Goal: Transaction & Acquisition: Book appointment/travel/reservation

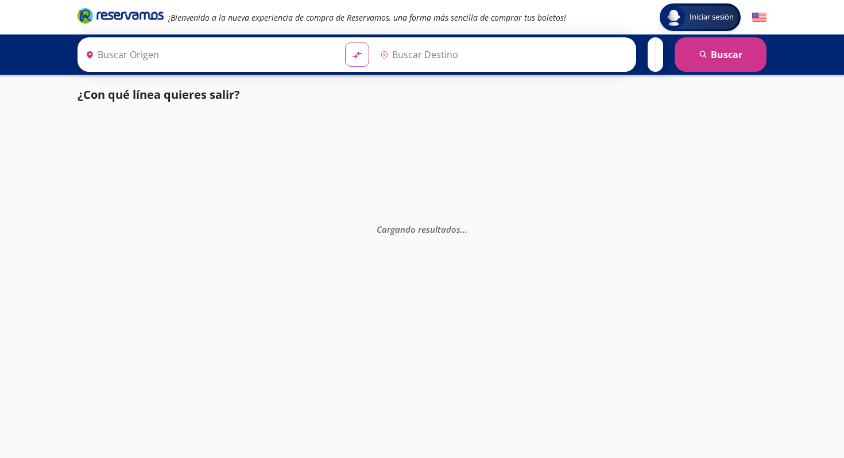
type input "[GEOGRAPHIC_DATA], [GEOGRAPHIC_DATA]"
type input "[DATE][GEOGRAPHIC_DATA][PERSON_NAME], [GEOGRAPHIC_DATA]"
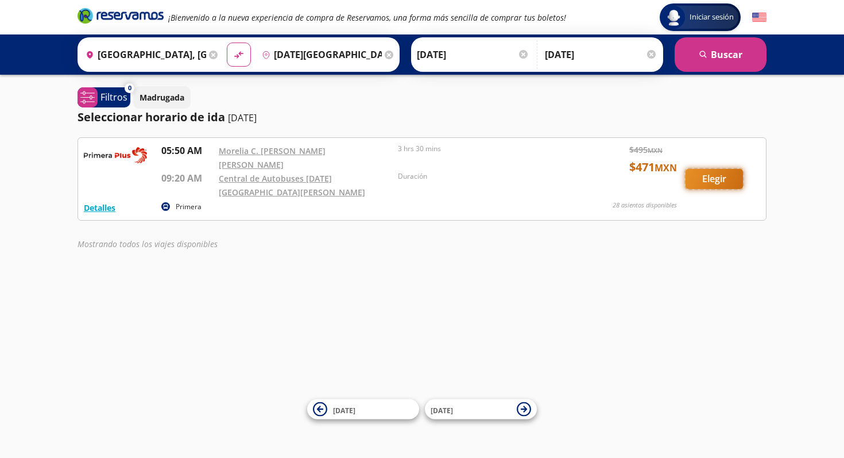
click at [722, 169] on button "Elegir" at bounding box center [713, 179] width 57 height 20
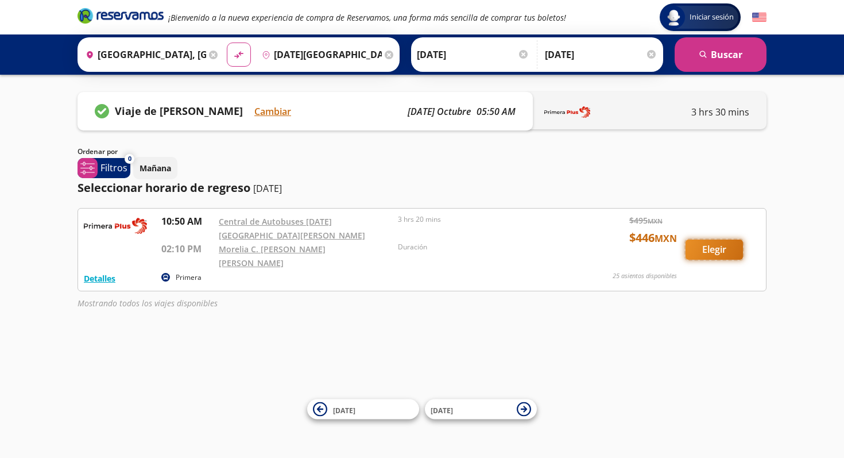
click at [722, 239] on button "Elegir" at bounding box center [713, 249] width 57 height 20
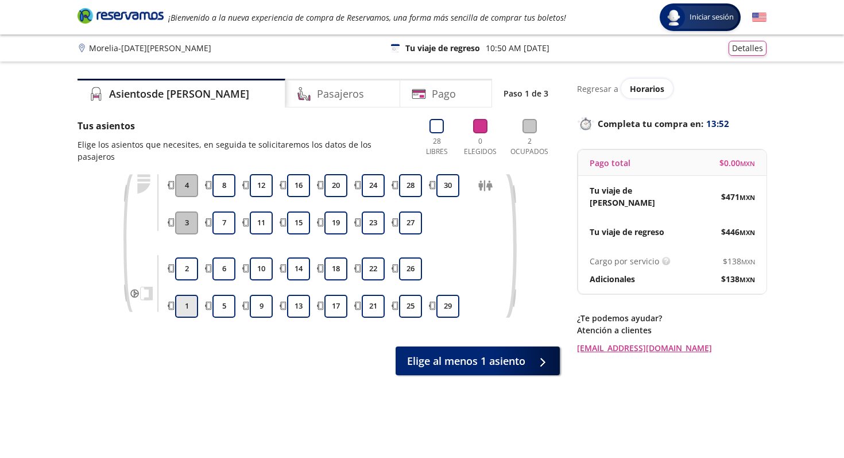
click at [187, 296] on button "1" at bounding box center [186, 305] width 23 height 23
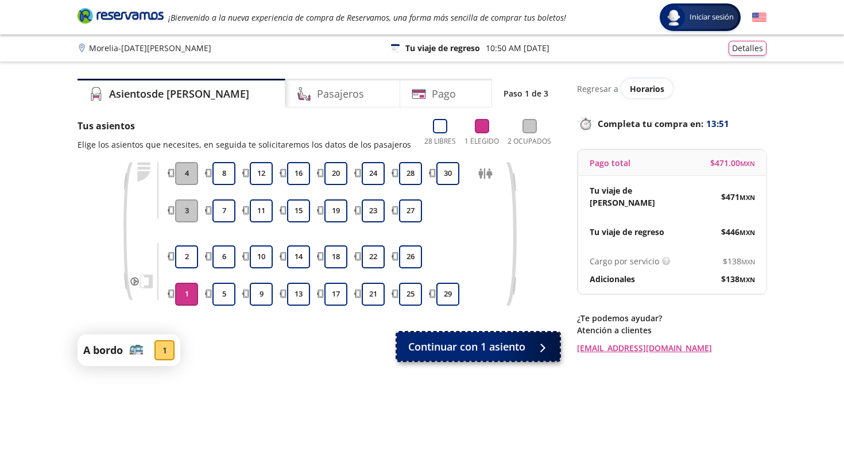
click at [475, 349] on span "Continuar con 1 asiento" at bounding box center [466, 346] width 117 height 15
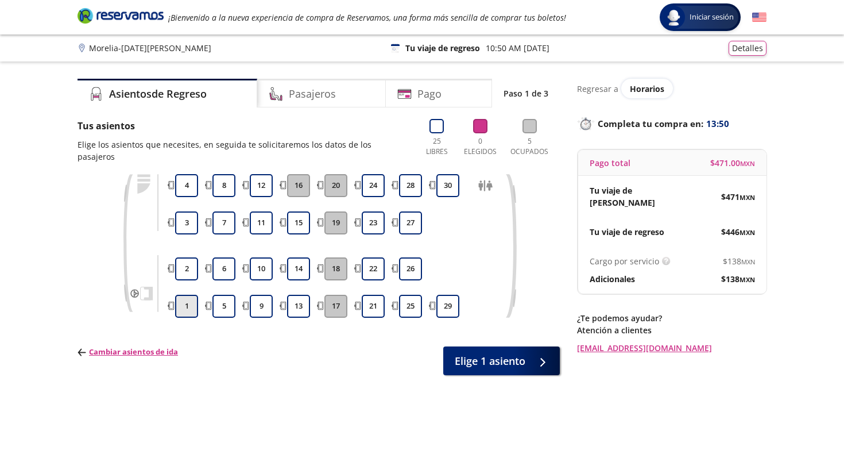
click at [183, 298] on button "1" at bounding box center [186, 305] width 23 height 23
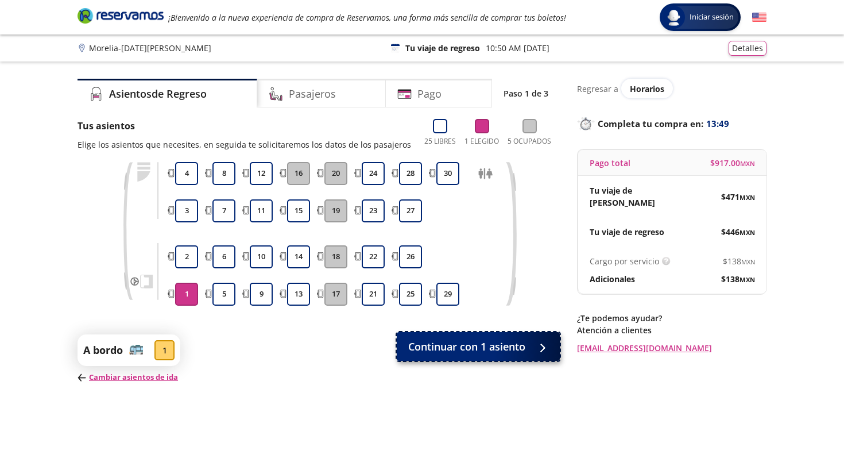
click at [464, 343] on span "Continuar con 1 asiento" at bounding box center [466, 346] width 117 height 15
